Goal: Information Seeking & Learning: Learn about a topic

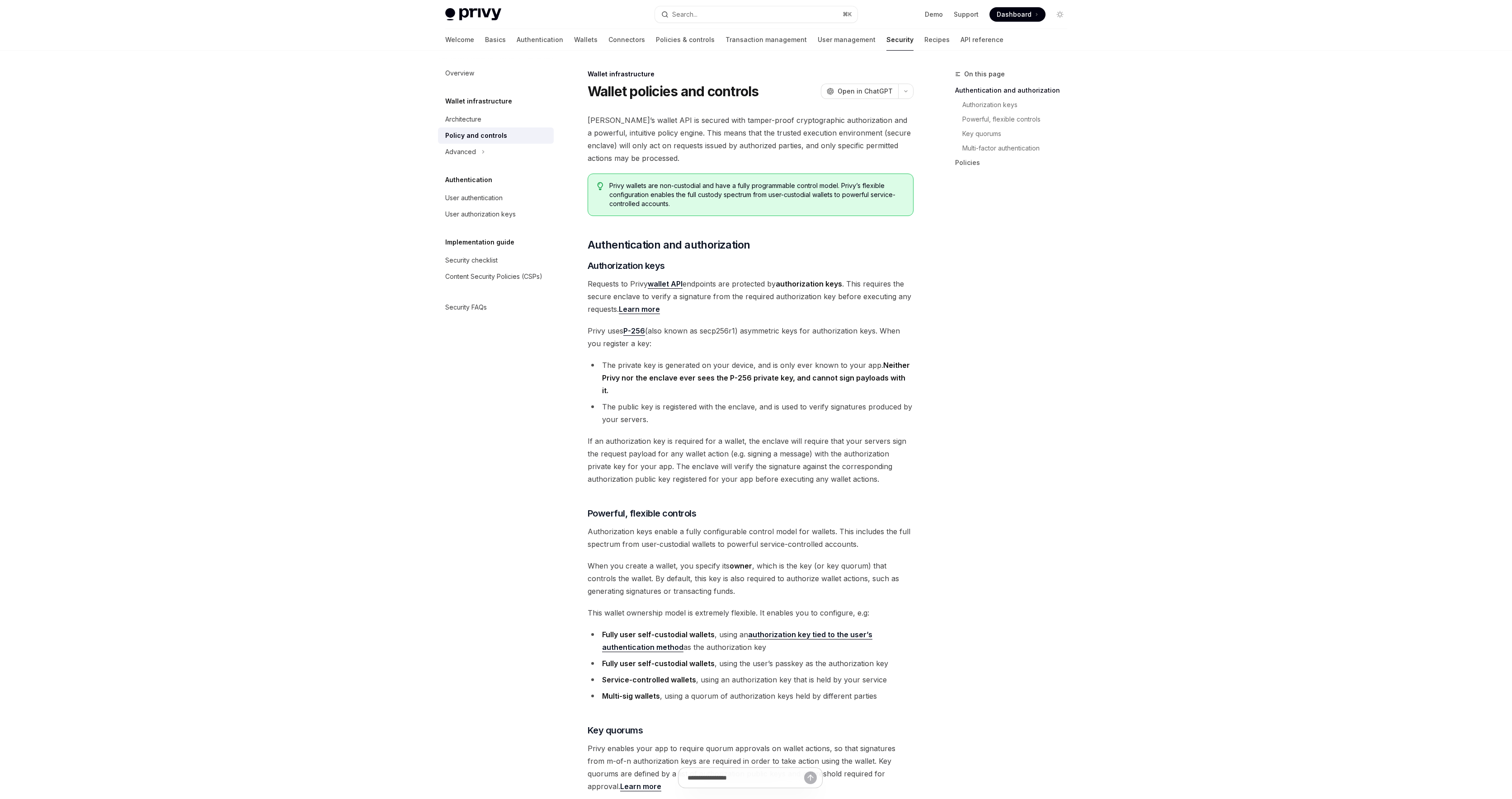
type textarea "*"
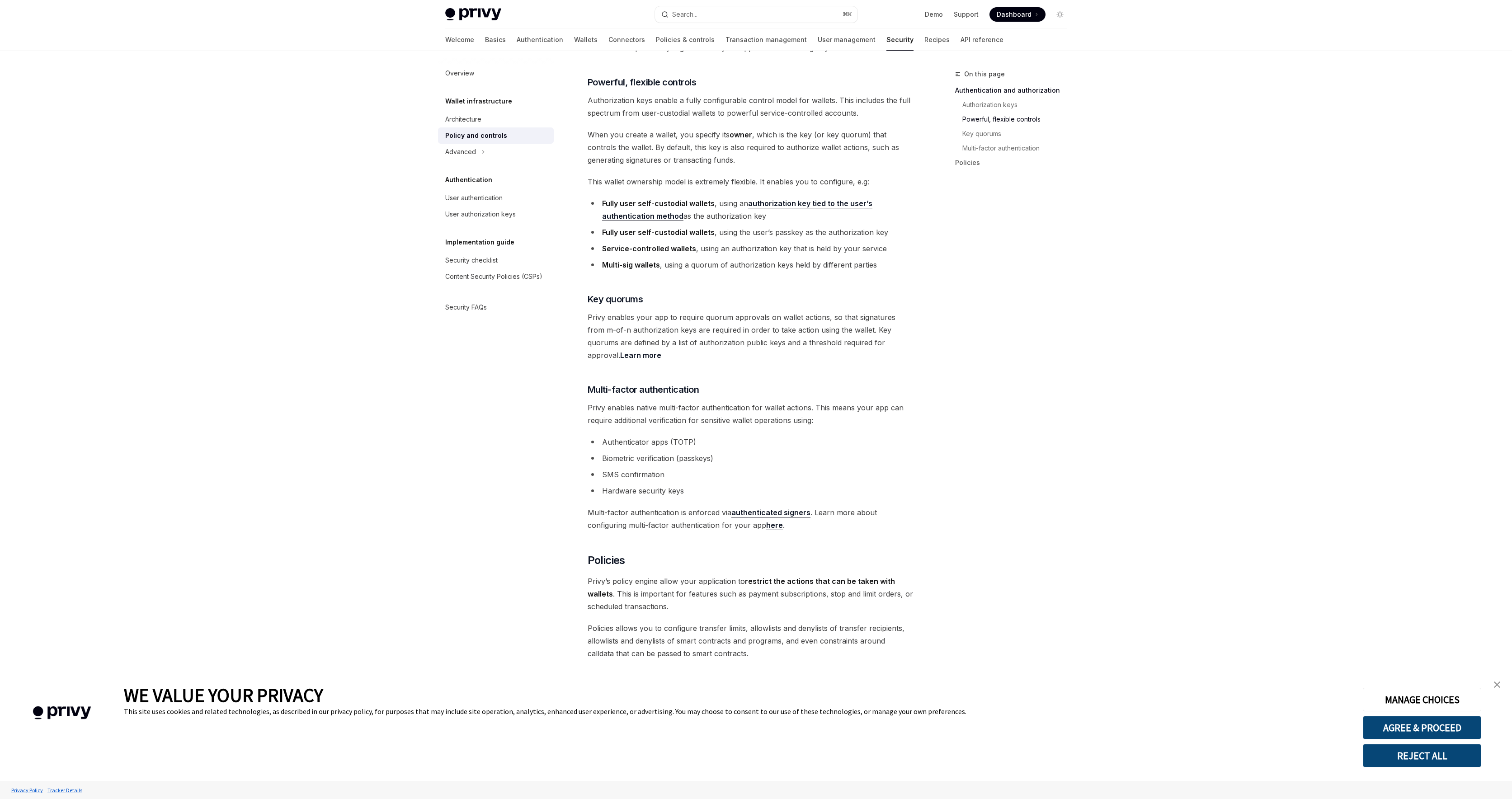
scroll to position [628, 0]
